Goal: Task Accomplishment & Management: Use online tool/utility

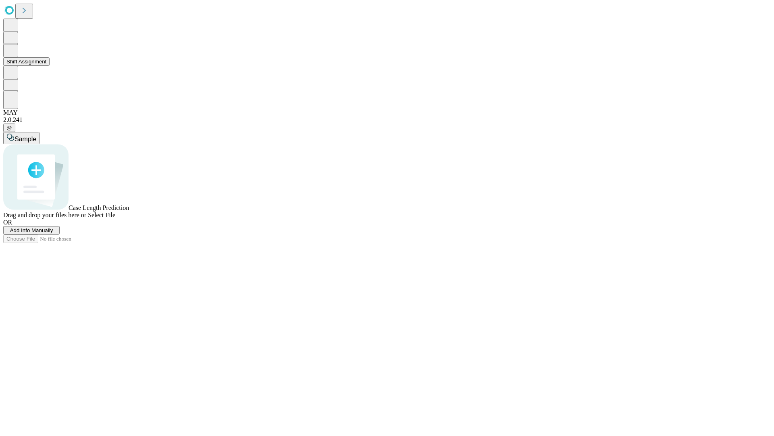
click at [50, 66] on button "Shift Assignment" at bounding box center [26, 61] width 46 height 8
